Goal: Information Seeking & Learning: Learn about a topic

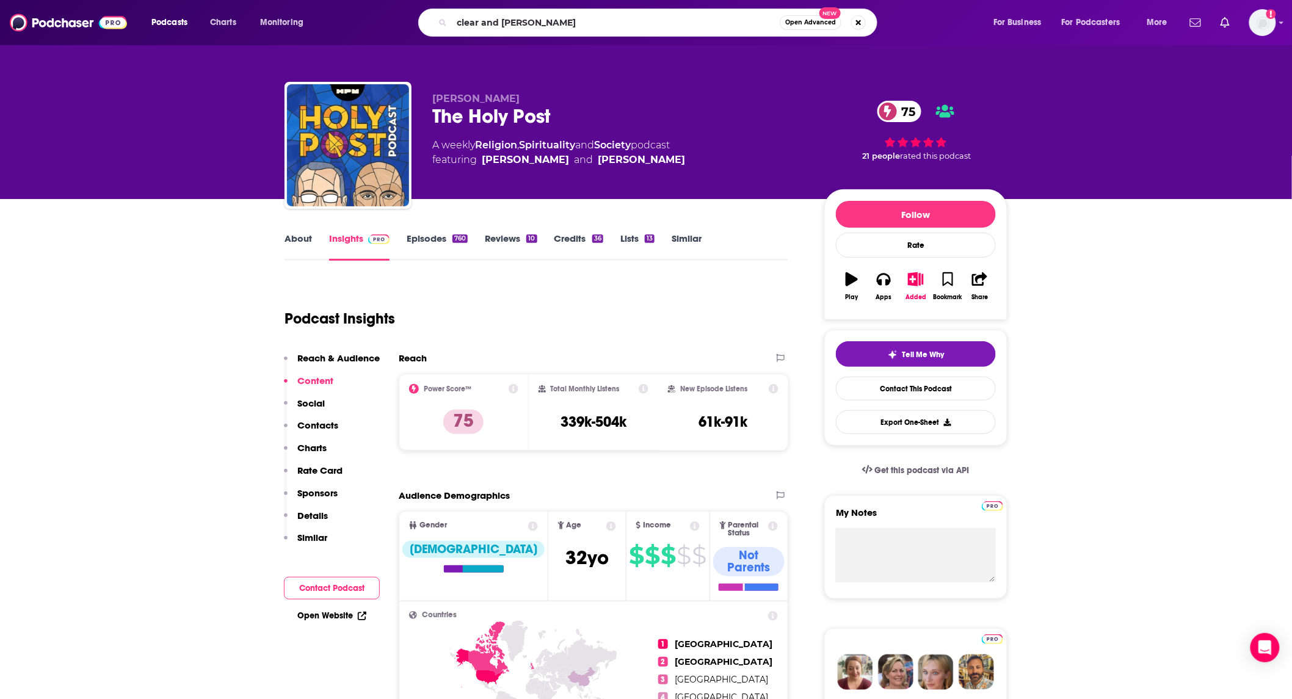
type input "clear and loud"
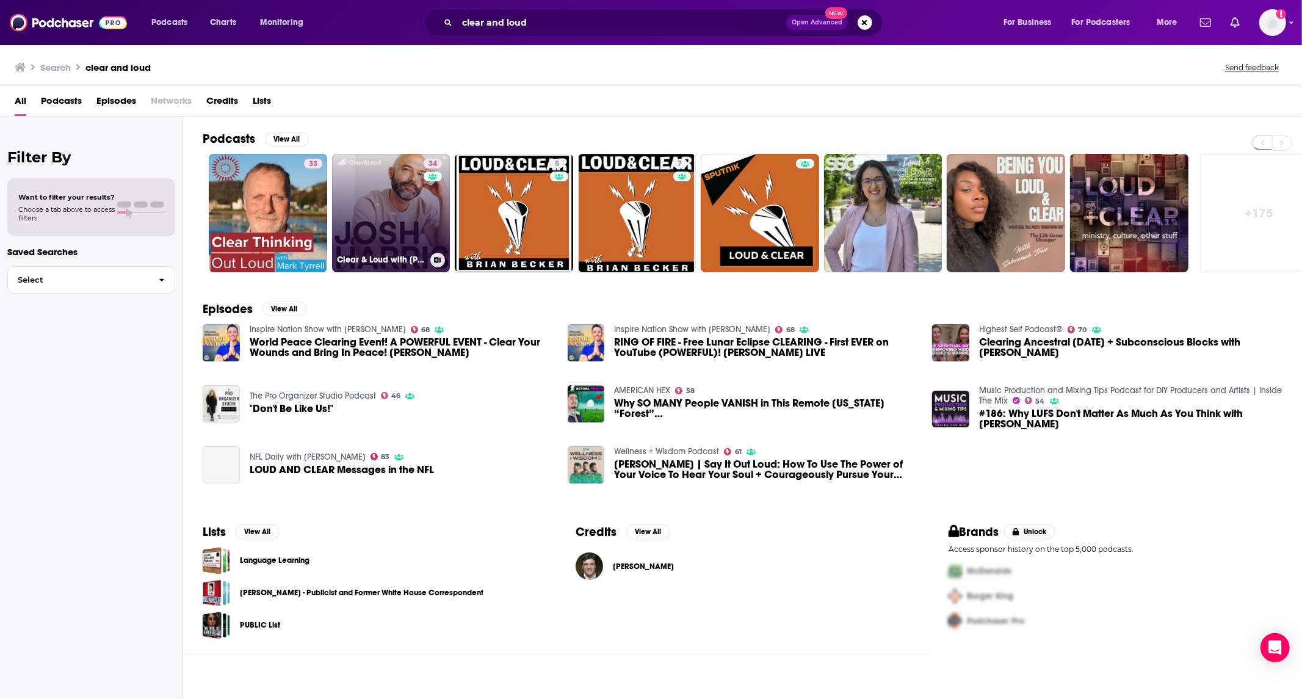
click at [374, 203] on link "34 Clear & Loud with [PERSON_NAME]" at bounding box center [391, 213] width 118 height 118
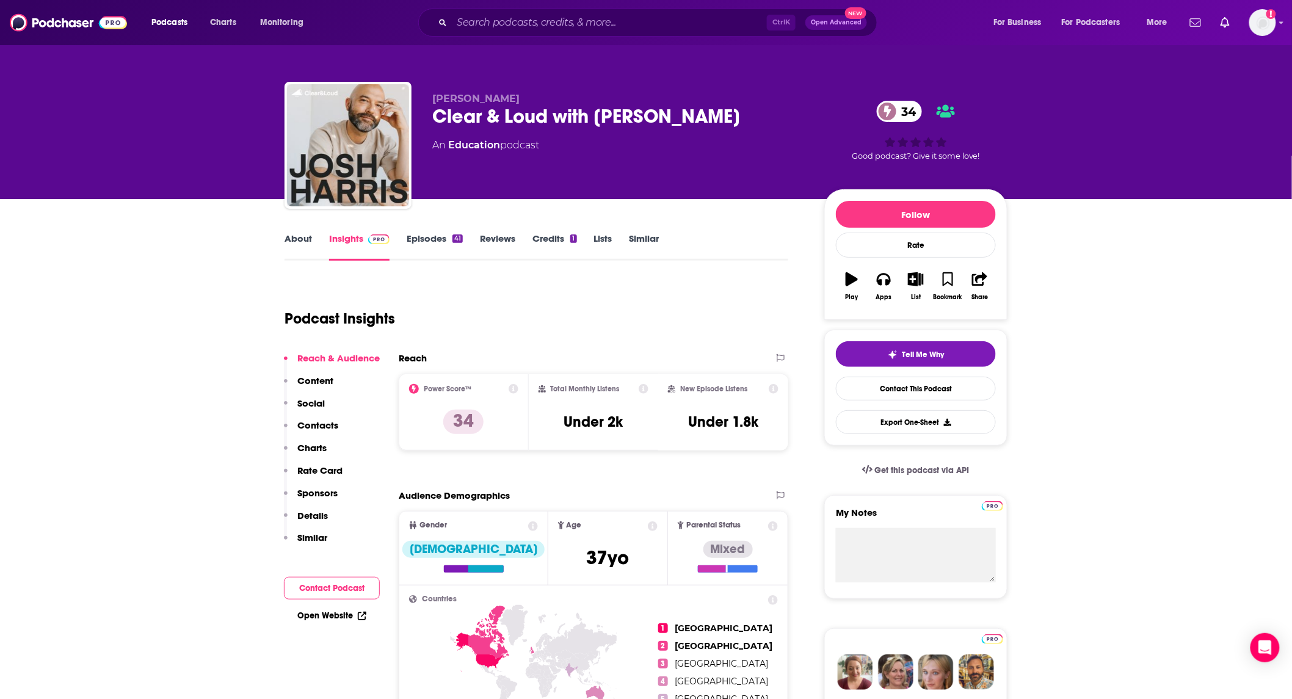
click at [308, 242] on link "About" at bounding box center [298, 247] width 27 height 28
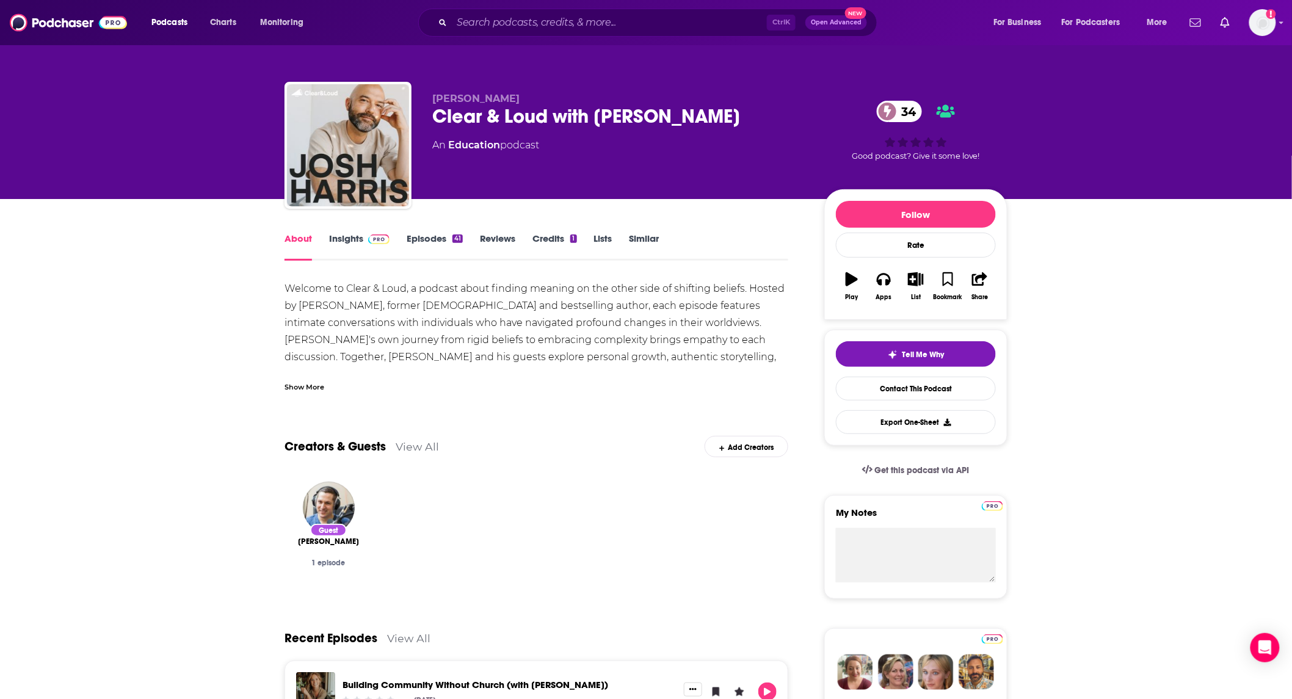
click at [303, 387] on div "Show More" at bounding box center [305, 386] width 40 height 12
